Goal: Information Seeking & Learning: Learn about a topic

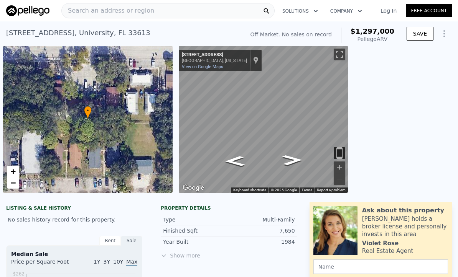
click at [147, 14] on span "Search an address or region" at bounding box center [108, 10] width 92 height 9
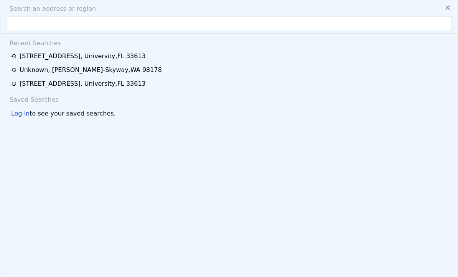
click at [115, 28] on input "text" at bounding box center [229, 23] width 445 height 14
click at [113, 26] on input "text" at bounding box center [229, 23] width 445 height 14
click at [113, 23] on input "text" at bounding box center [229, 23] width 445 height 14
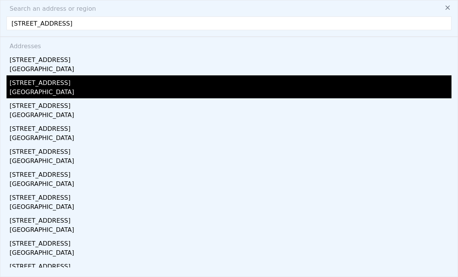
type input "1204 E 142nd Ave, Tampa, FL 33613"
click at [54, 90] on div "University, FL 33613" at bounding box center [230, 93] width 441 height 11
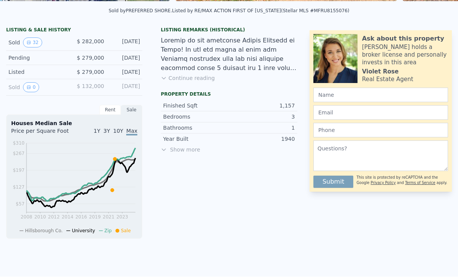
scroll to position [195, 0]
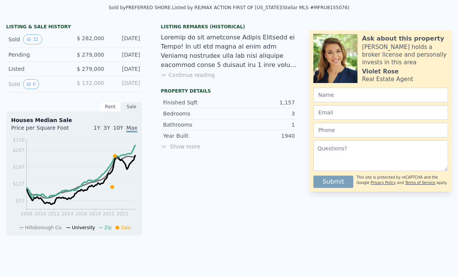
click at [195, 149] on span "Show more" at bounding box center [229, 147] width 136 height 8
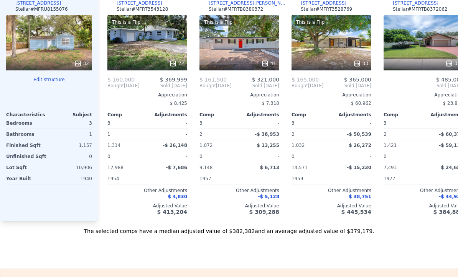
scroll to position [805, 0]
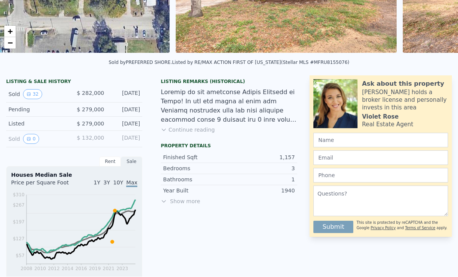
scroll to position [143, 0]
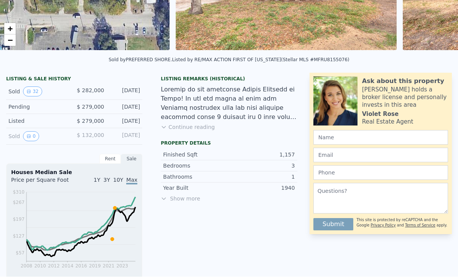
click at [197, 126] on button "Continue reading" at bounding box center [188, 128] width 54 height 8
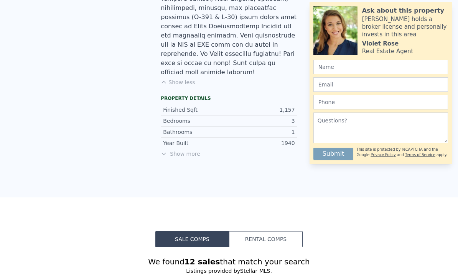
scroll to position [591, 0]
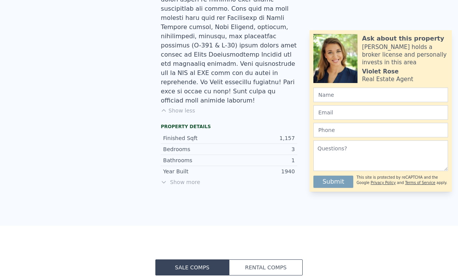
click at [261, 260] on button "Rental Comps" at bounding box center [266, 268] width 74 height 16
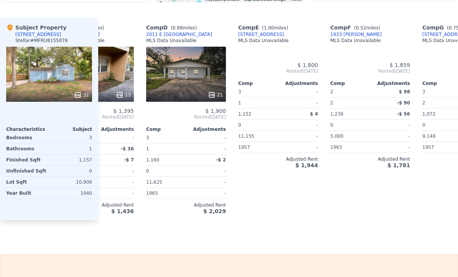
scroll to position [0, 249]
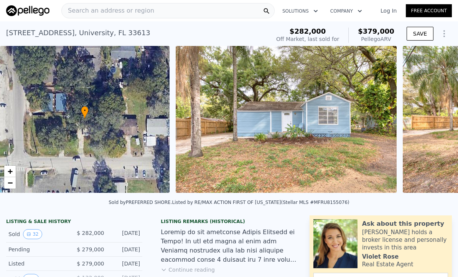
scroll to position [47, 0]
